Goal: Obtain resource: Download file/media

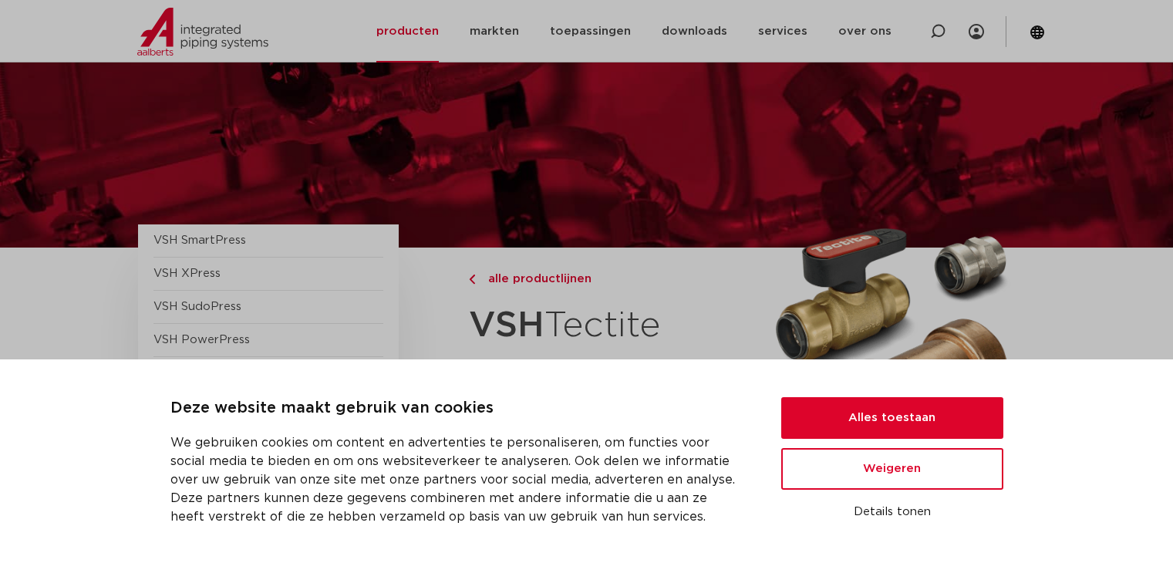
scroll to position [154, 0]
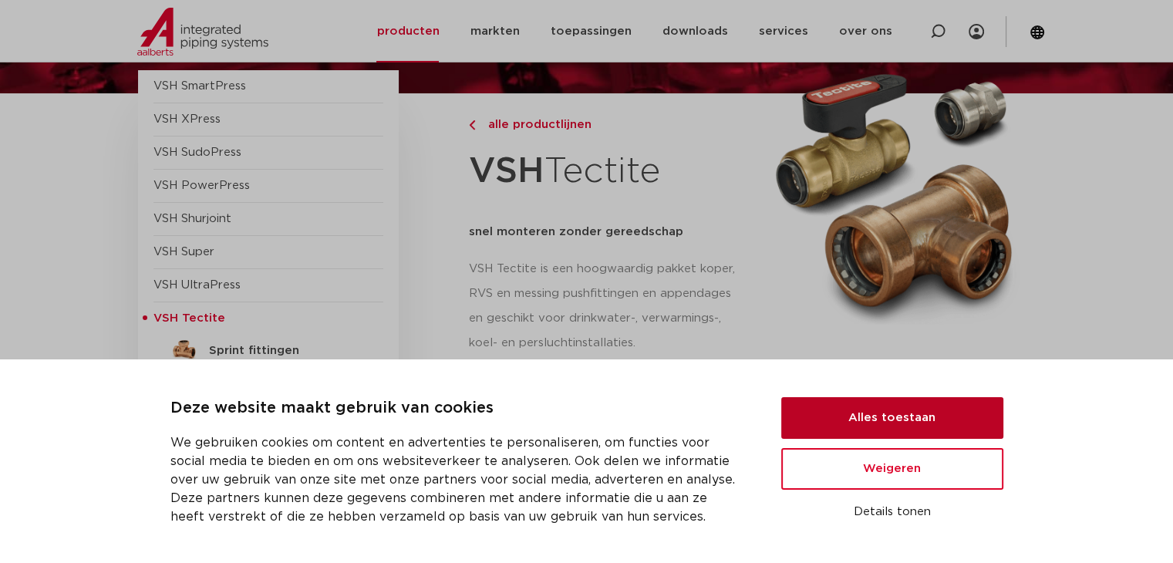
click at [857, 419] on button "Alles toestaan" at bounding box center [892, 418] width 222 height 42
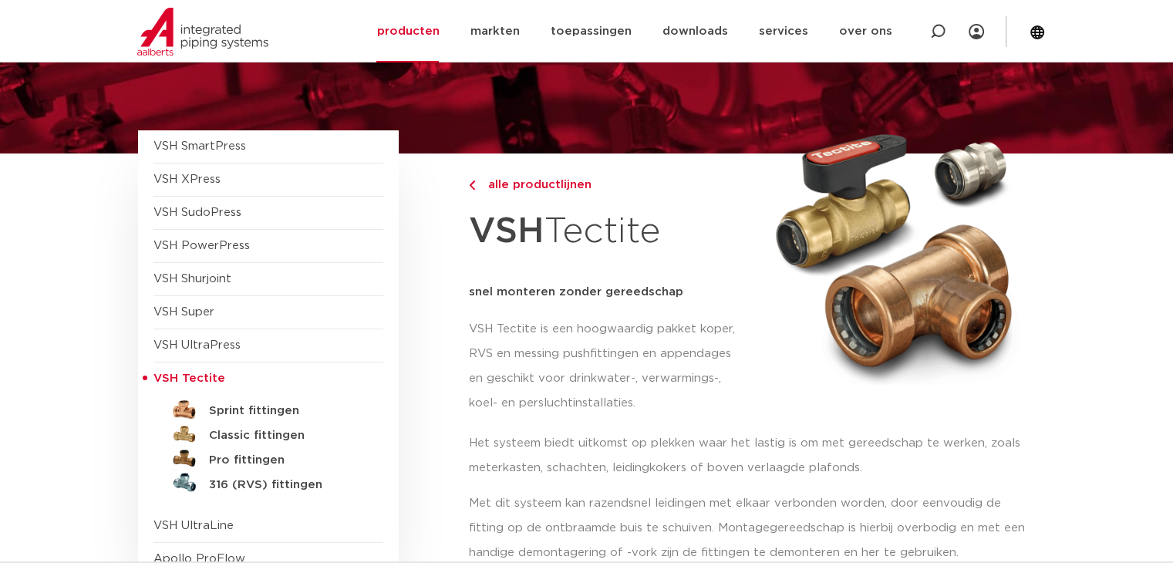
scroll to position [0, 0]
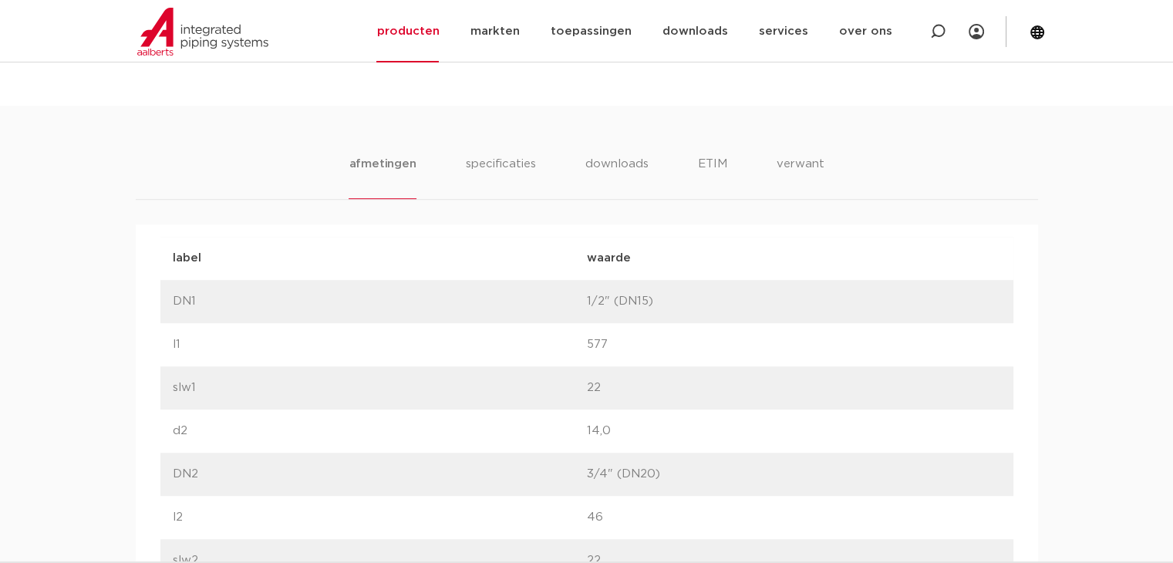
scroll to position [925, 0]
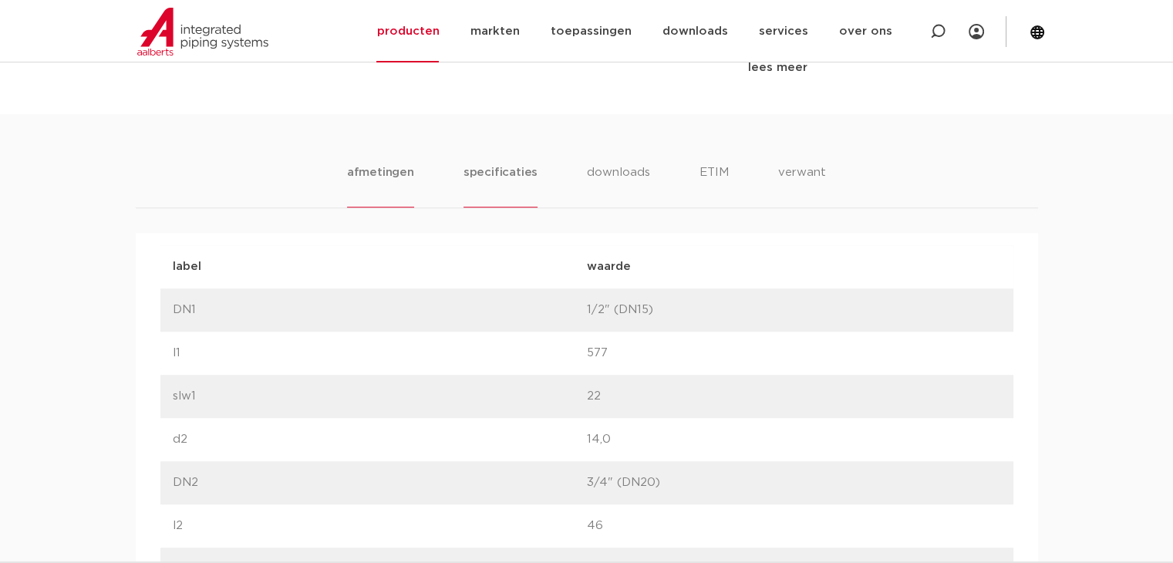
click at [520, 173] on li "specificaties" at bounding box center [500, 185] width 74 height 44
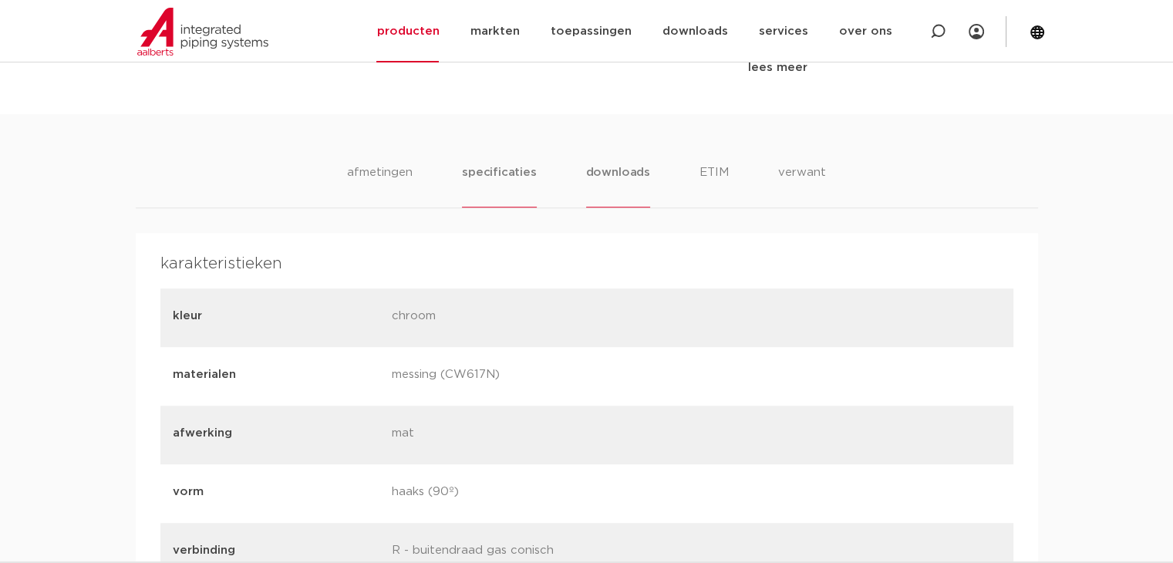
click at [601, 177] on li "downloads" at bounding box center [618, 185] width 64 height 44
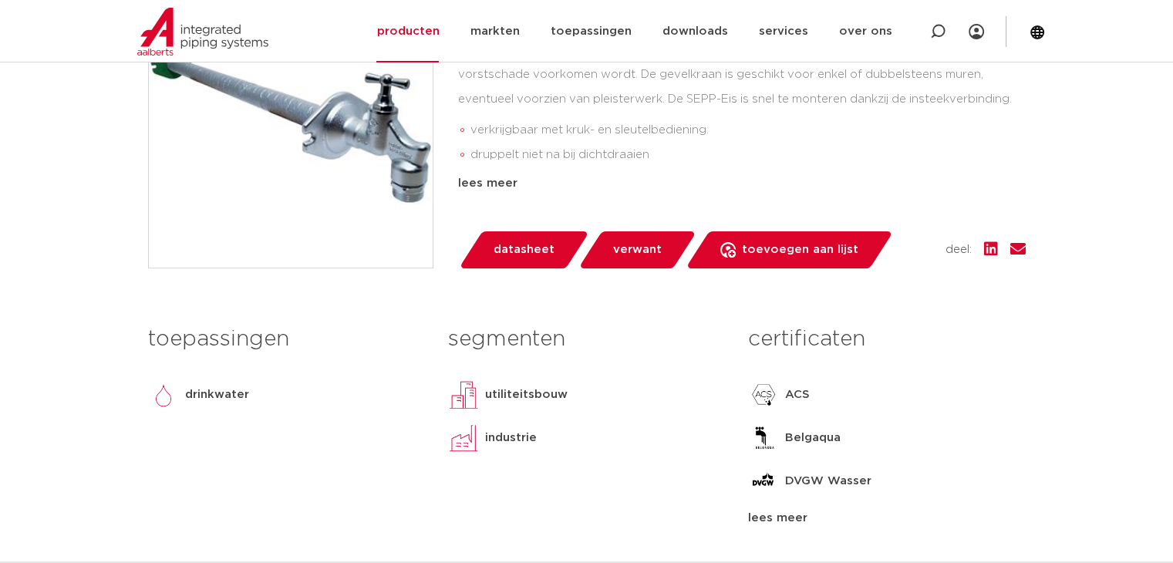
scroll to position [308, 0]
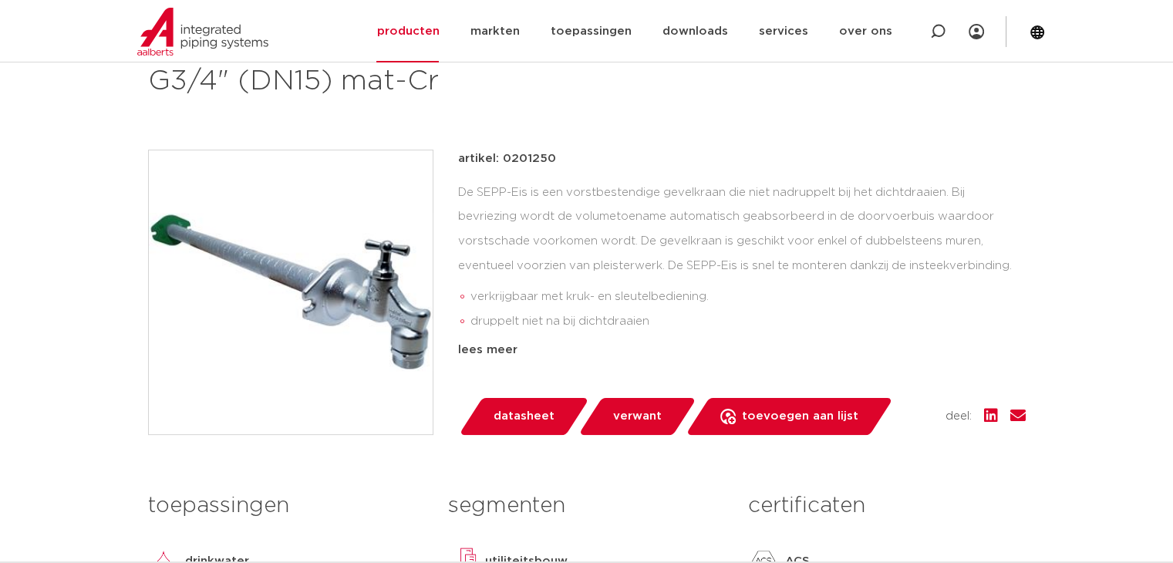
click at [540, 412] on span "datasheet" at bounding box center [523, 416] width 61 height 25
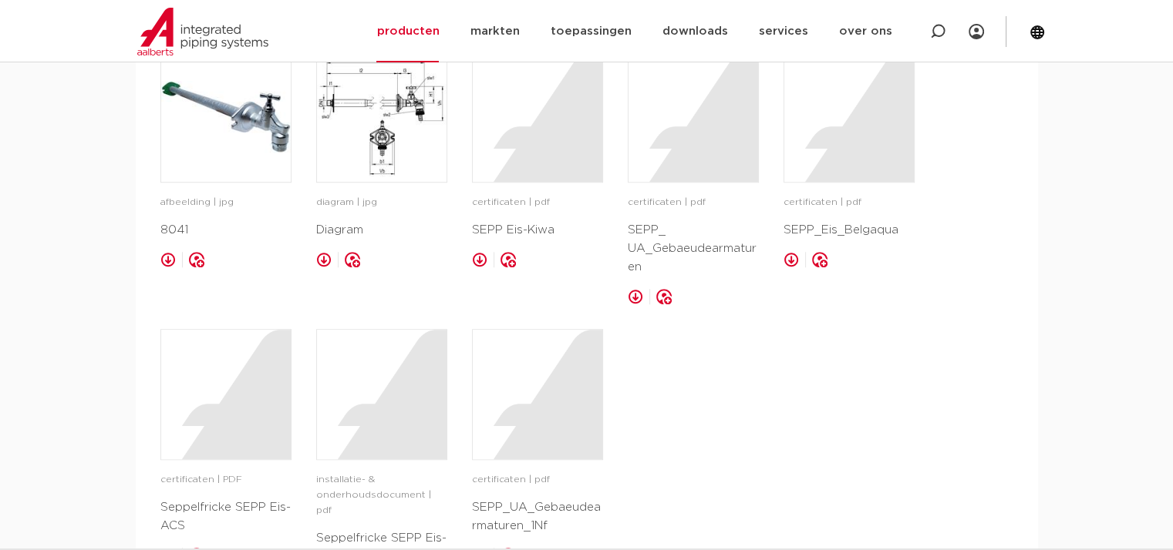
scroll to position [1187, 0]
